Goal: Information Seeking & Learning: Find specific page/section

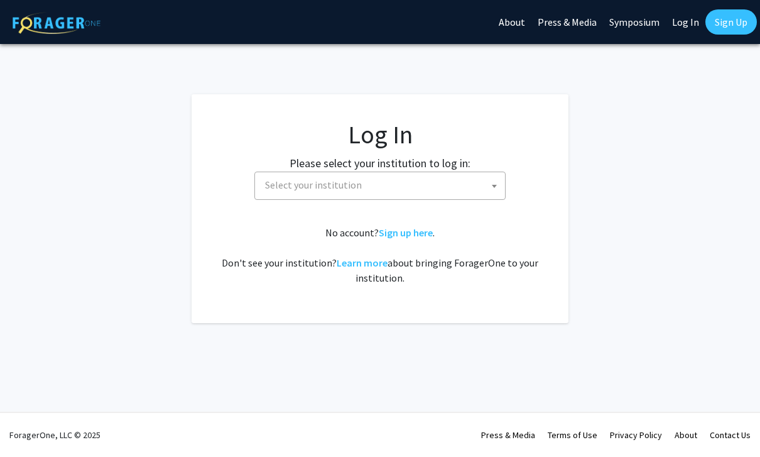
select select
click at [445, 184] on span "Select your institution" at bounding box center [382, 185] width 245 height 26
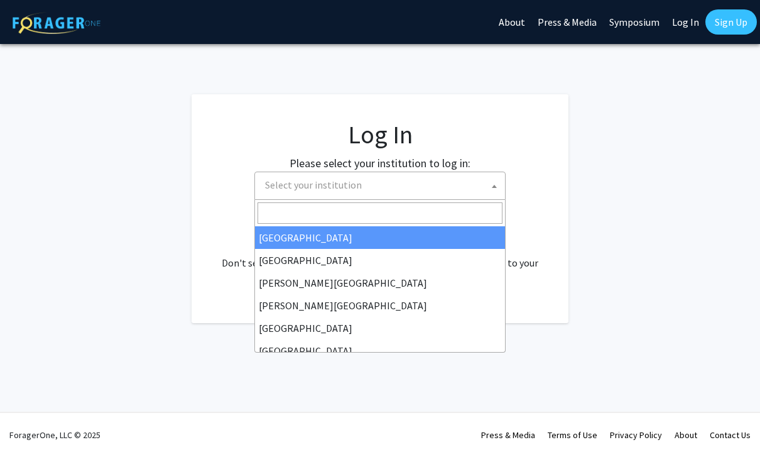
click at [398, 220] on input "Search" at bounding box center [380, 212] width 245 height 21
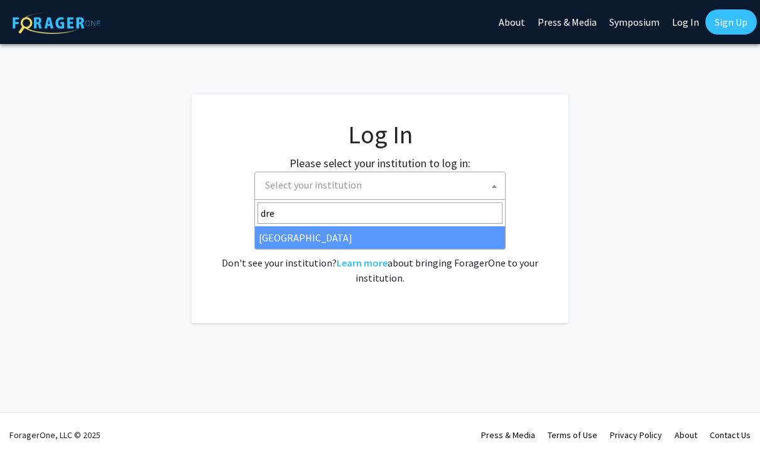
type input "dre"
select select "6"
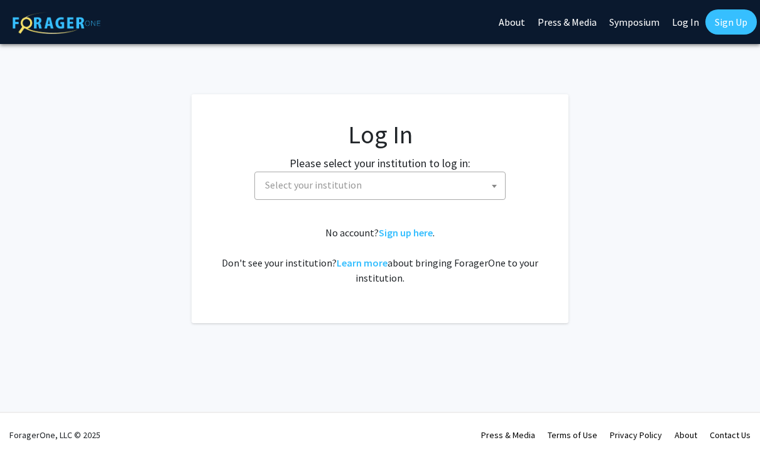
select select
click at [426, 193] on span "Select your institution" at bounding box center [382, 185] width 245 height 26
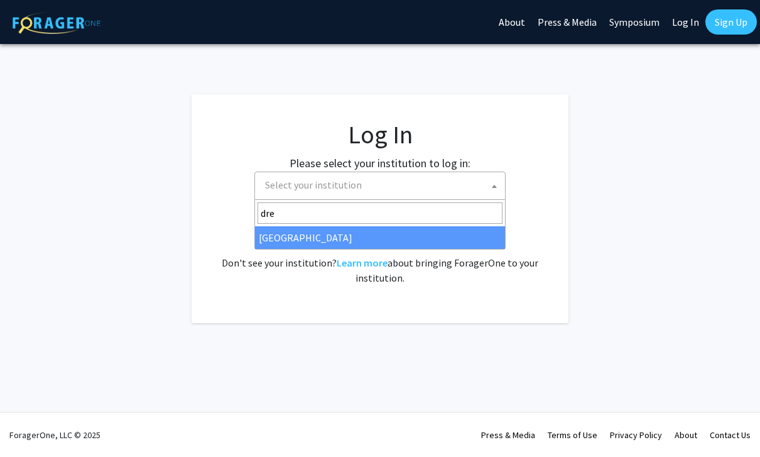
type input "dre"
select select "6"
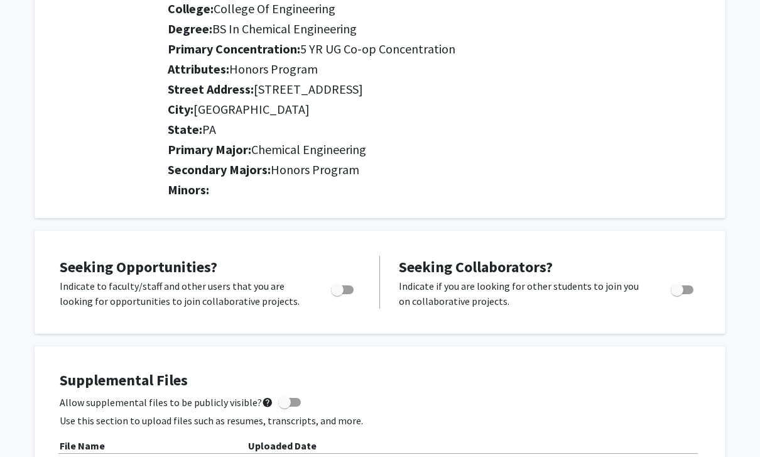
scroll to position [227, 0]
click at [334, 291] on span "Toggle" at bounding box center [337, 289] width 13 height 13
click at [337, 294] on input "Are you actively seeking opportunities?" at bounding box center [337, 294] width 1 height 1
checkbox input "true"
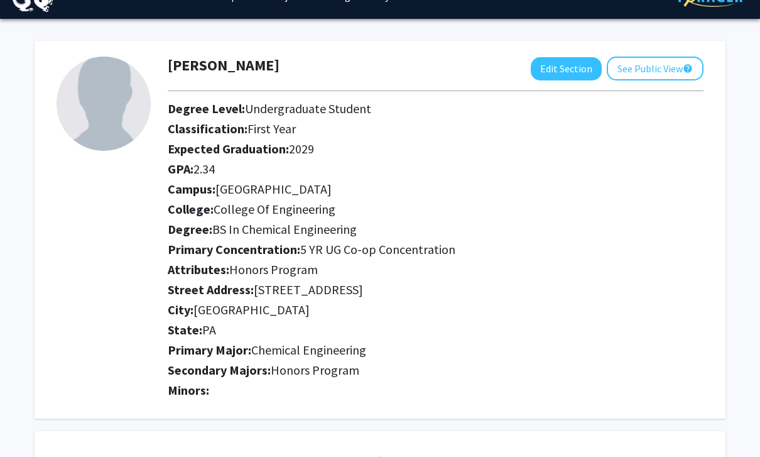
scroll to position [0, 0]
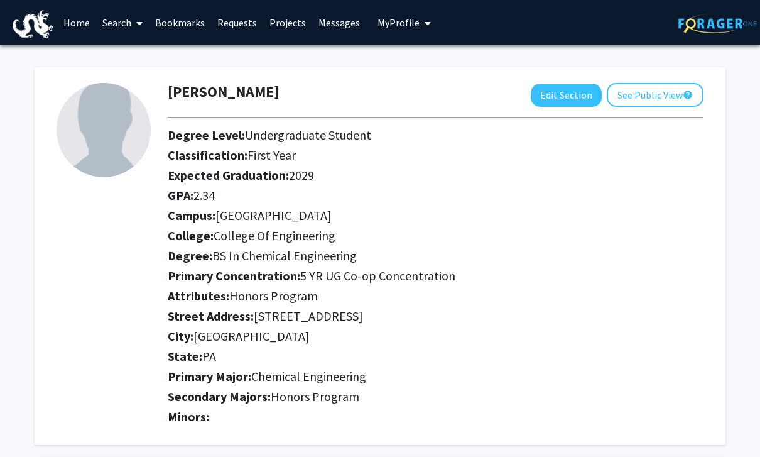
click at [135, 27] on span at bounding box center [136, 23] width 11 height 44
click at [154, 60] on span "Faculty/Staff" at bounding box center [142, 57] width 92 height 25
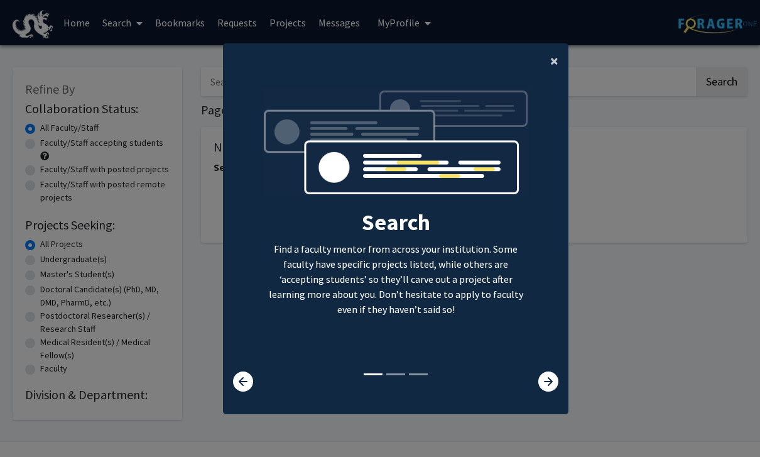
click at [556, 70] on span "×" at bounding box center [554, 60] width 8 height 19
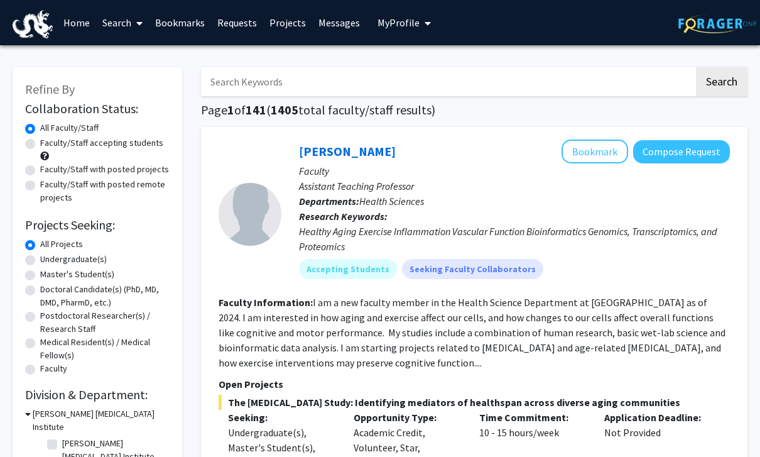
click at [134, 18] on span at bounding box center [136, 23] width 11 height 44
click at [144, 79] on span "Students" at bounding box center [134, 82] width 77 height 25
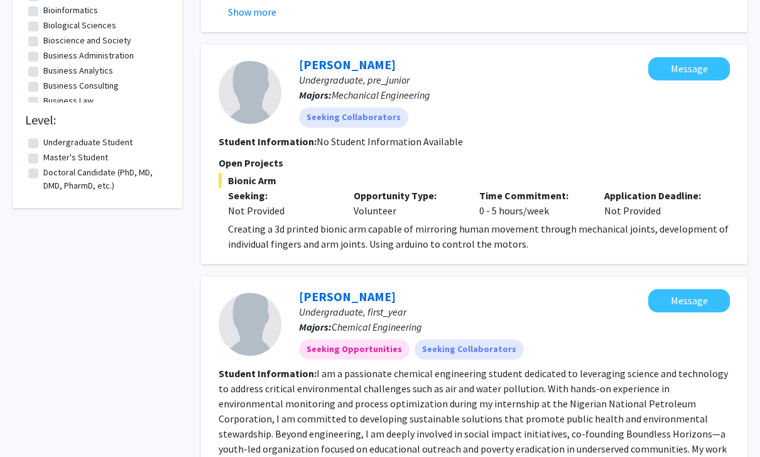
scroll to position [689, 0]
click at [370, 70] on link "[PERSON_NAME]" at bounding box center [347, 65] width 97 height 16
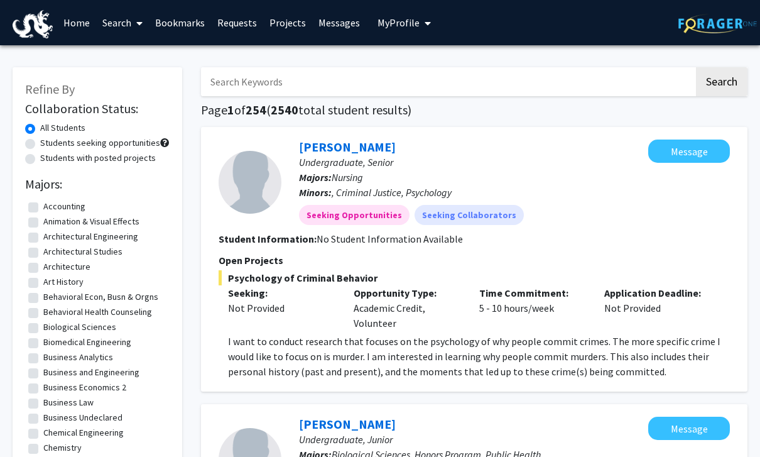
click at [117, 23] on link "Search" at bounding box center [122, 23] width 53 height 44
click at [141, 60] on span "Faculty/Staff" at bounding box center [142, 57] width 92 height 25
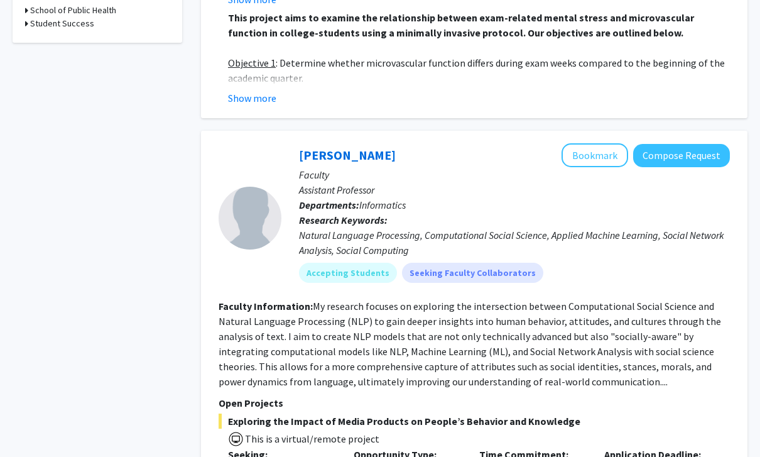
scroll to position [703, 0]
